Goal: Information Seeking & Learning: Learn about a topic

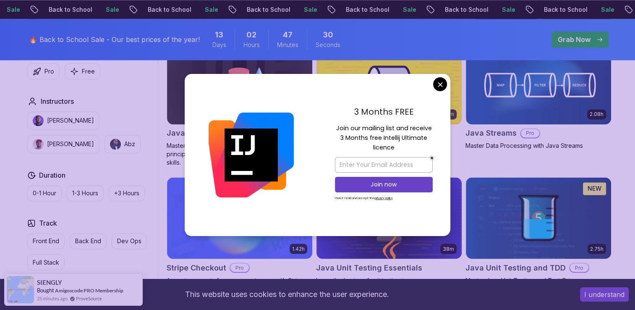
scroll to position [1340, 0]
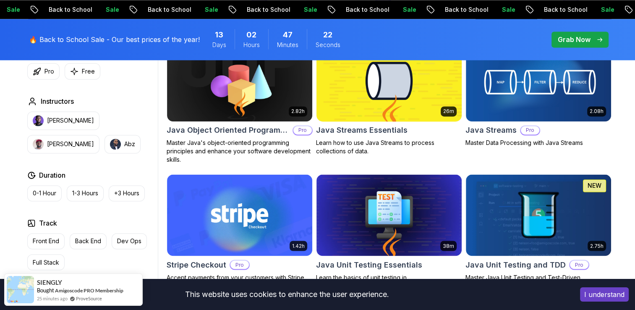
click at [440, 86] on body "Sale Back to School Sale Back to School Sale Back to School Sale Back to School…" at bounding box center [317, 118] width 635 height 2916
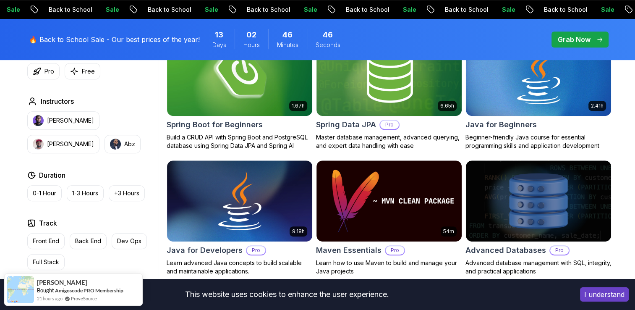
scroll to position [424, 0]
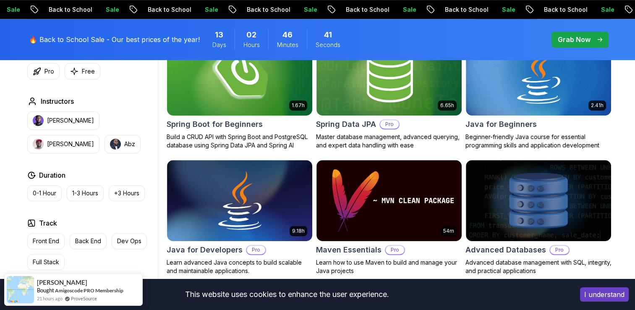
click at [243, 123] on h2 "Spring Boot for Beginners" at bounding box center [214, 124] width 96 height 12
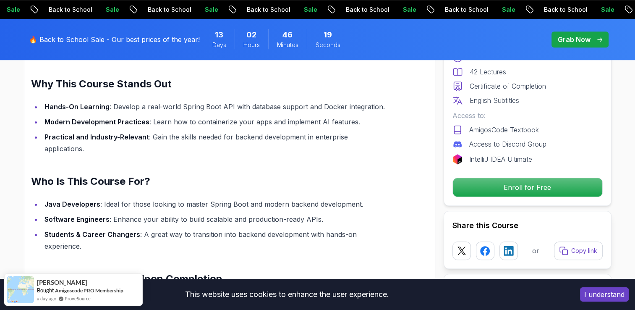
scroll to position [617, 0]
click at [559, 103] on div "English Subtitles" at bounding box center [527, 100] width 150 height 10
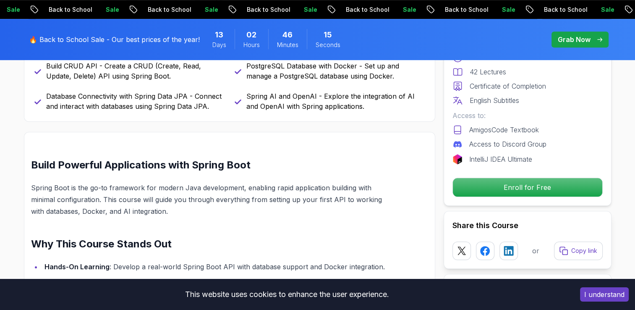
scroll to position [457, 0]
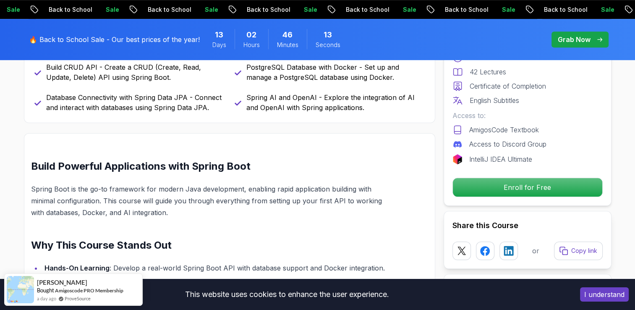
click at [569, 151] on div "Includes: 1.67 Hours 42 Lectures Certificate of Completion English Subtitles Ac…" at bounding box center [527, 101] width 150 height 126
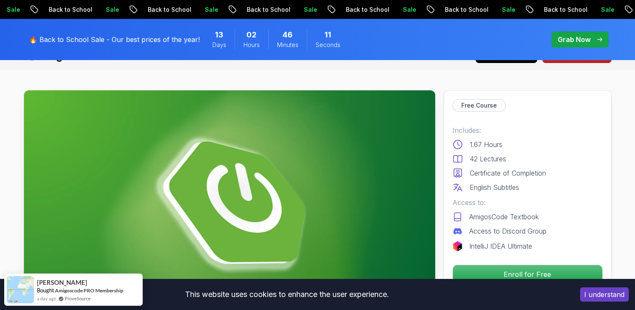
scroll to position [0, 0]
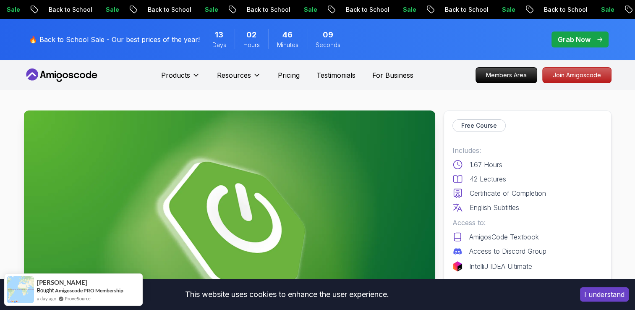
click at [476, 129] on p "Free Course" at bounding box center [479, 125] width 36 height 8
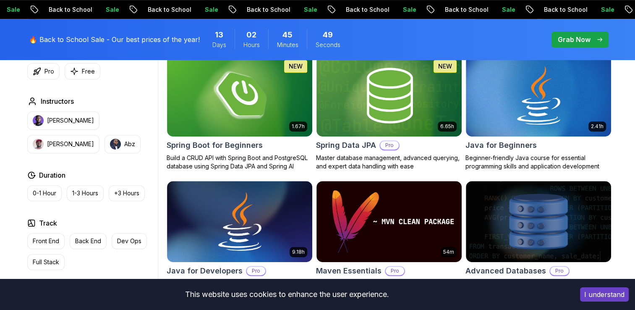
scroll to position [424, 0]
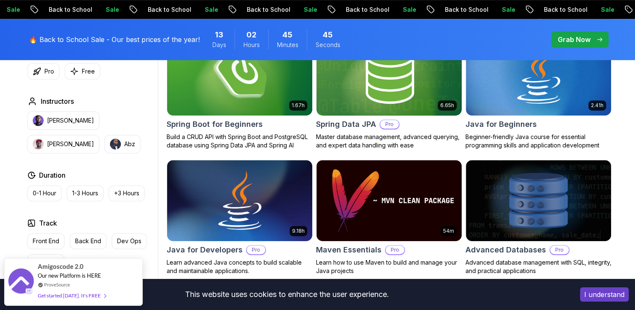
click at [352, 125] on h2 "Spring Data JPA" at bounding box center [346, 124] width 60 height 12
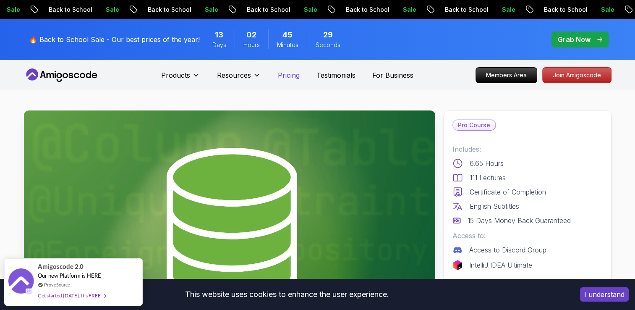
click at [279, 75] on p "Pricing" at bounding box center [289, 75] width 22 height 10
